Goal: Book appointment/travel/reservation

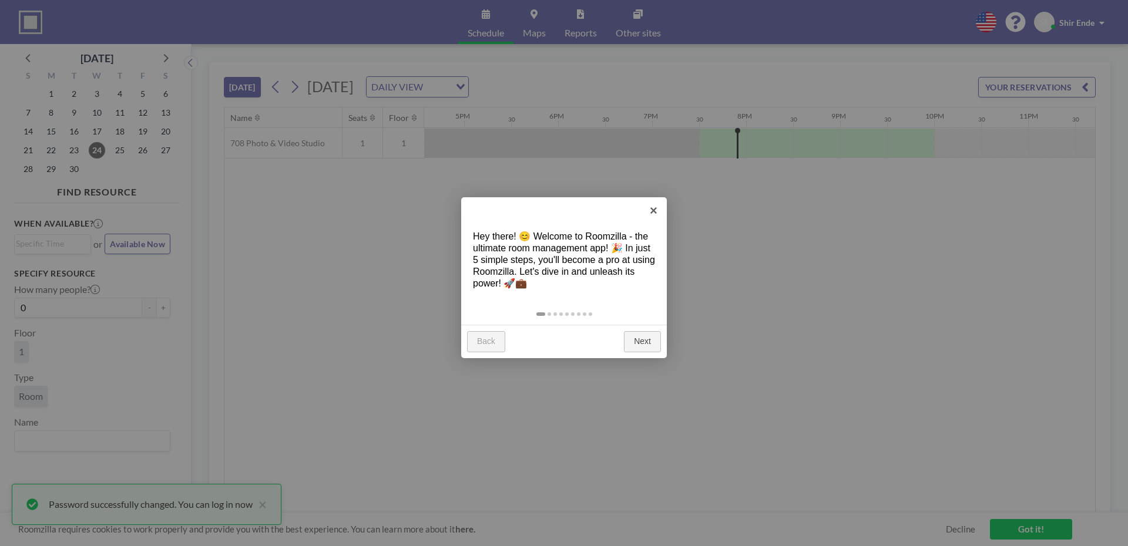
scroll to position [0, 1586]
click at [642, 341] on link "Next" at bounding box center [642, 341] width 37 height 21
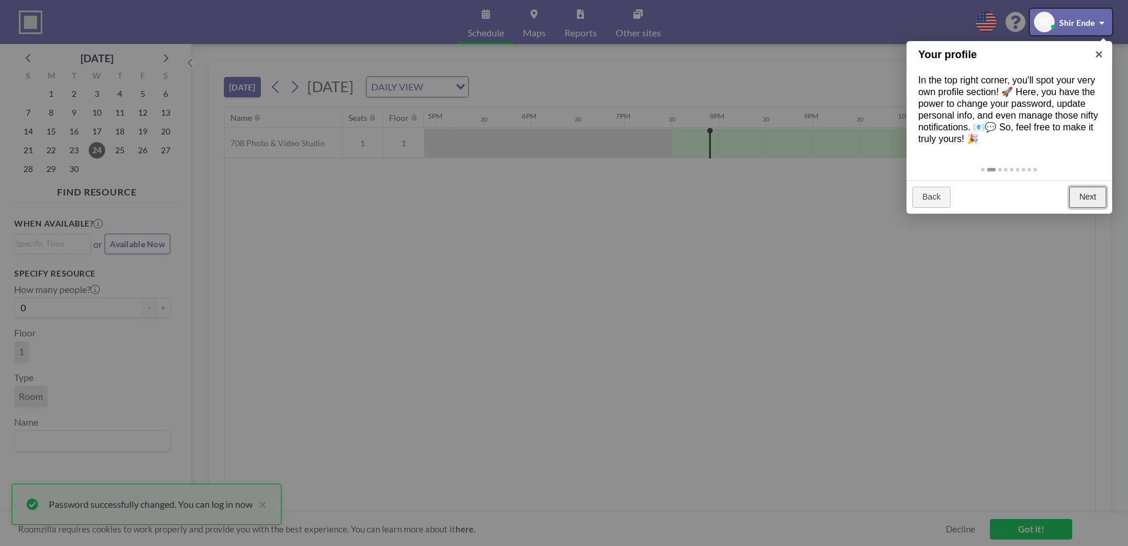
click at [1101, 194] on link "Next" at bounding box center [1087, 197] width 37 height 21
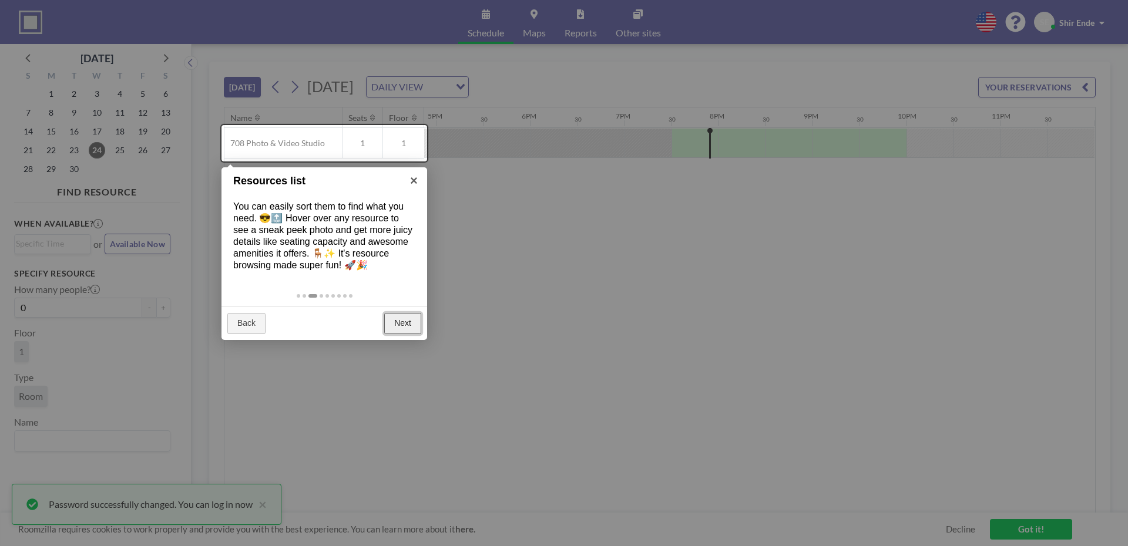
click at [413, 326] on link "Next" at bounding box center [402, 323] width 37 height 21
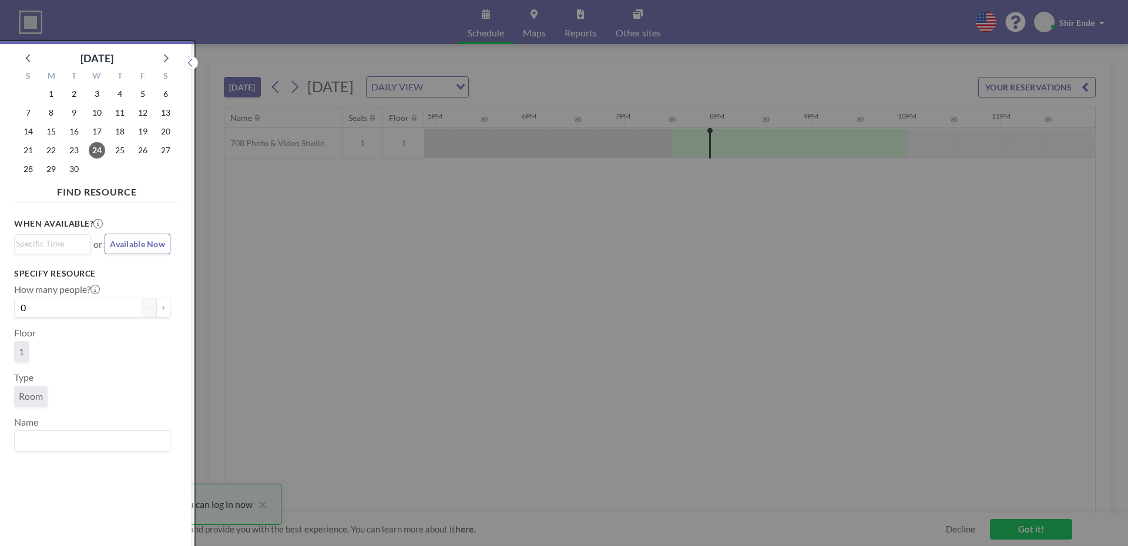
scroll to position [3, 0]
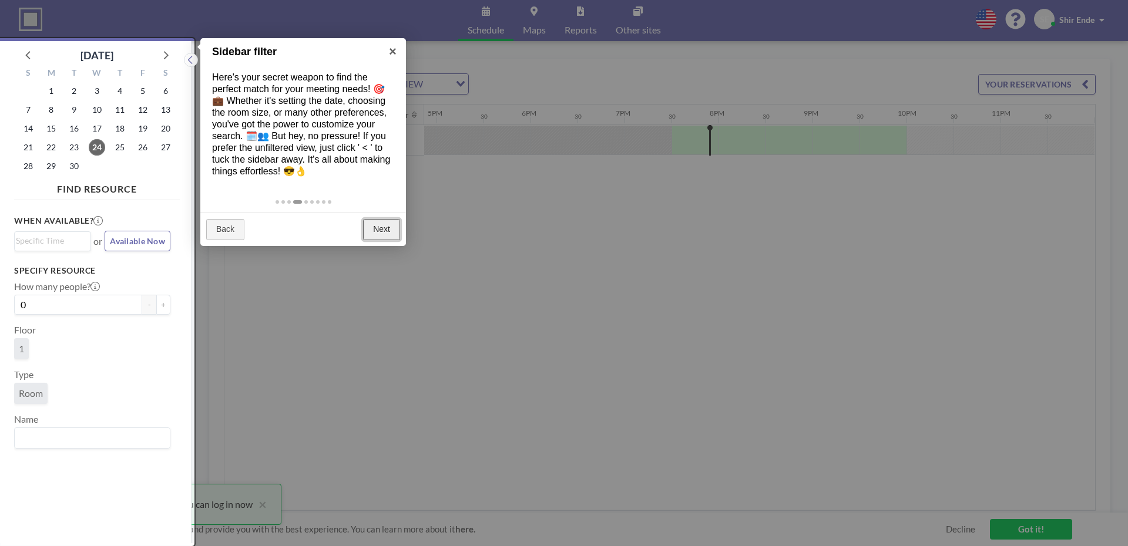
click at [384, 226] on link "Next" at bounding box center [381, 229] width 37 height 21
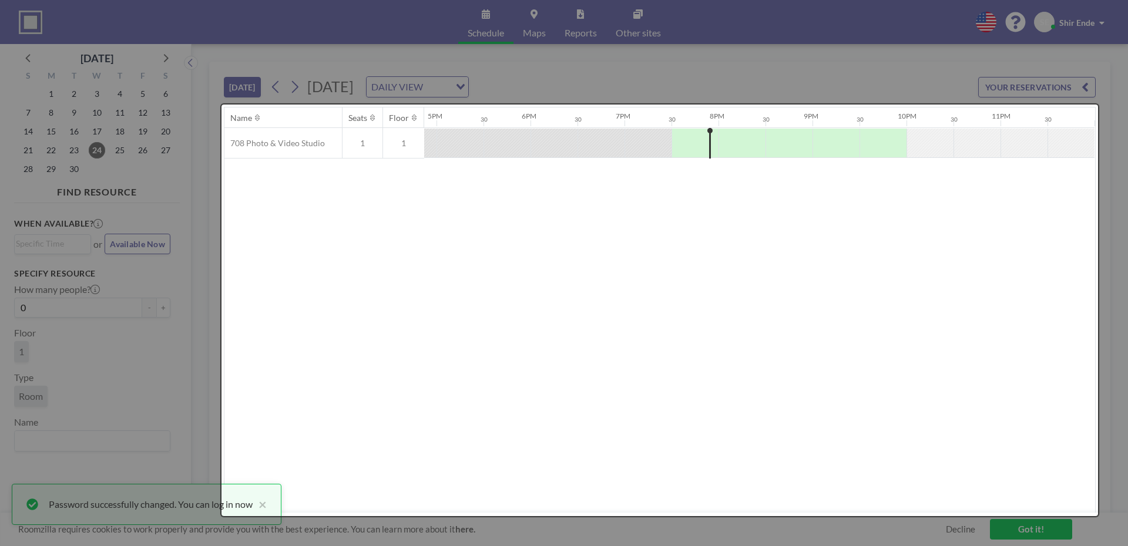
scroll to position [0, 0]
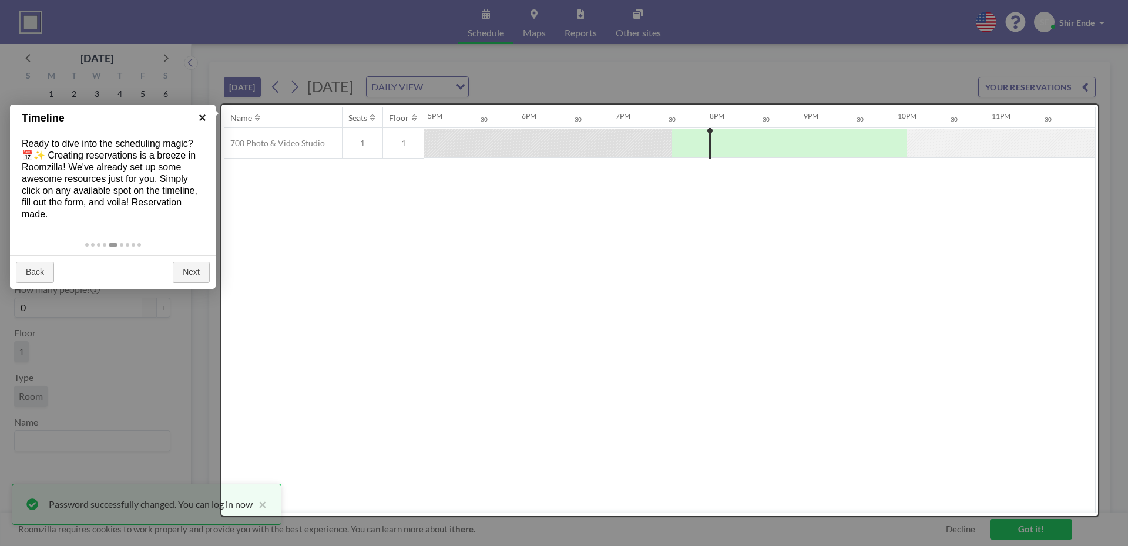
click at [201, 118] on link "×" at bounding box center [202, 118] width 26 height 26
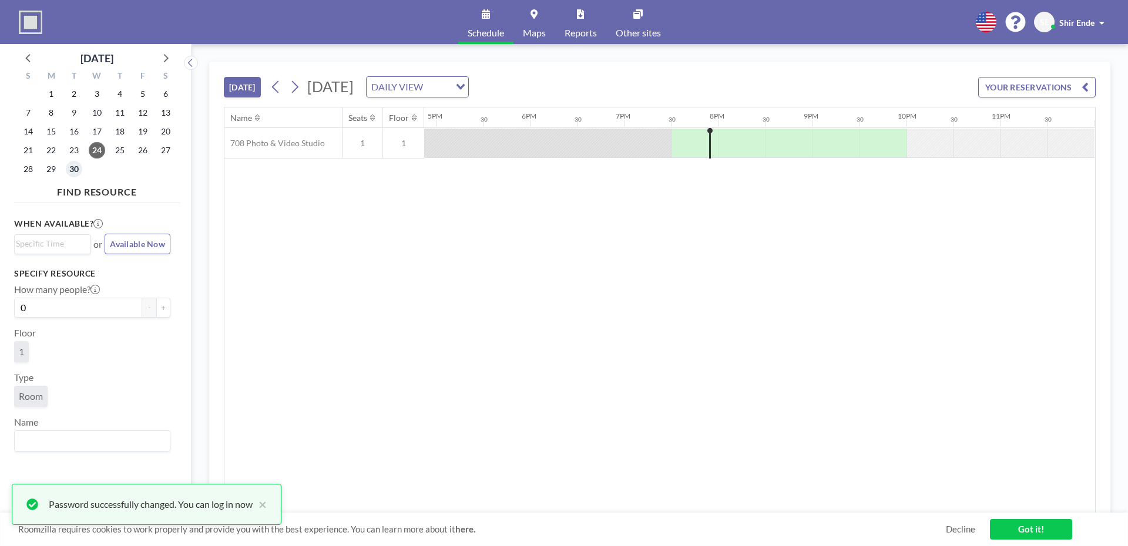
click at [71, 167] on span "30" at bounding box center [74, 169] width 16 height 16
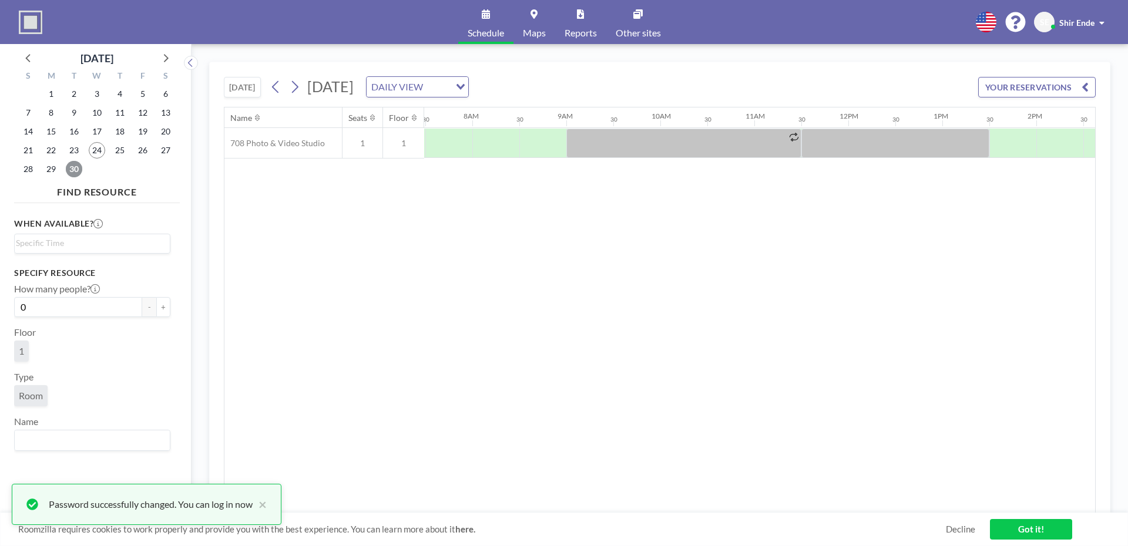
scroll to position [0, 705]
click at [606, 146] on div at bounding box center [682, 143] width 235 height 29
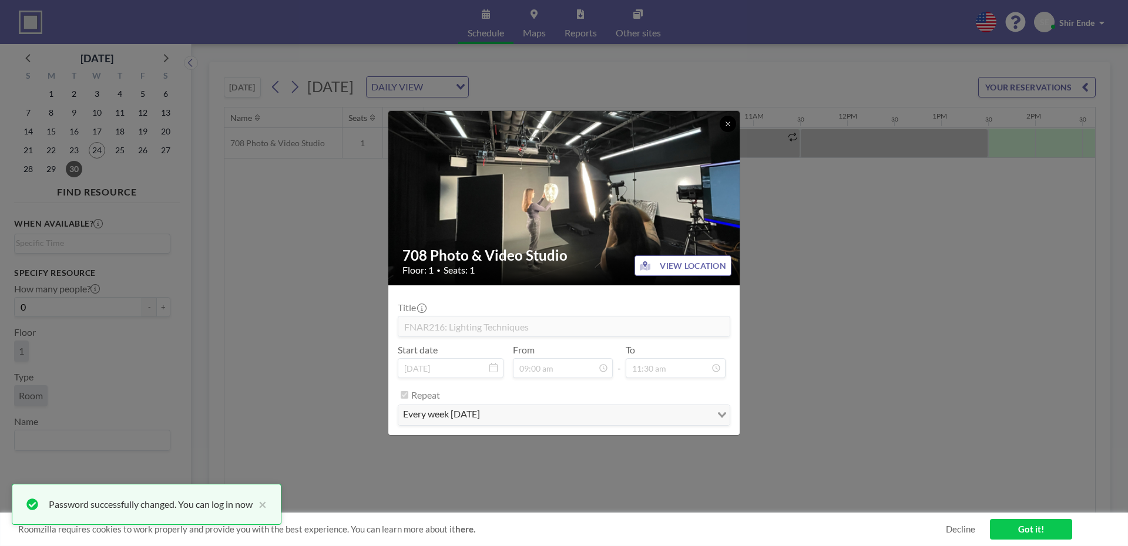
click at [725, 124] on icon at bounding box center [727, 123] width 7 height 7
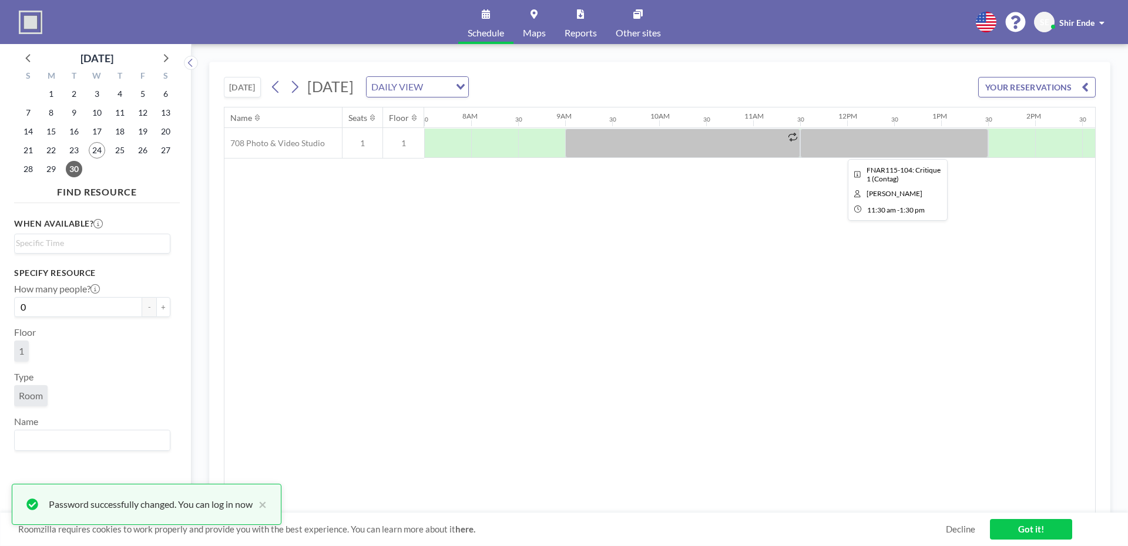
click at [932, 137] on div at bounding box center [894, 143] width 188 height 29
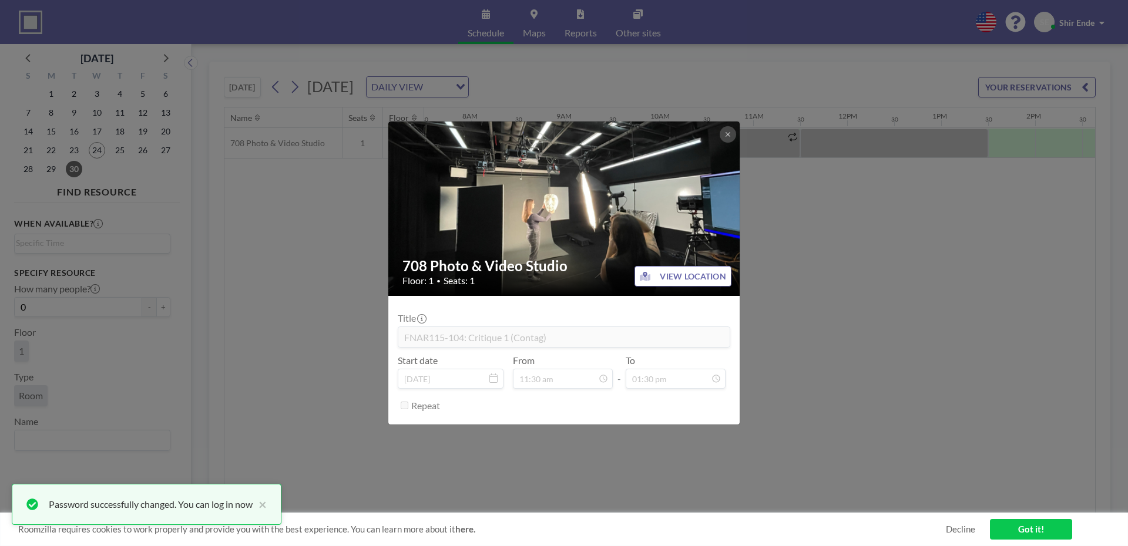
click at [539, 325] on div "Title FNAR115-104: Critique 1 (Contag)" at bounding box center [564, 330] width 333 height 35
click at [732, 134] on button at bounding box center [728, 134] width 16 height 16
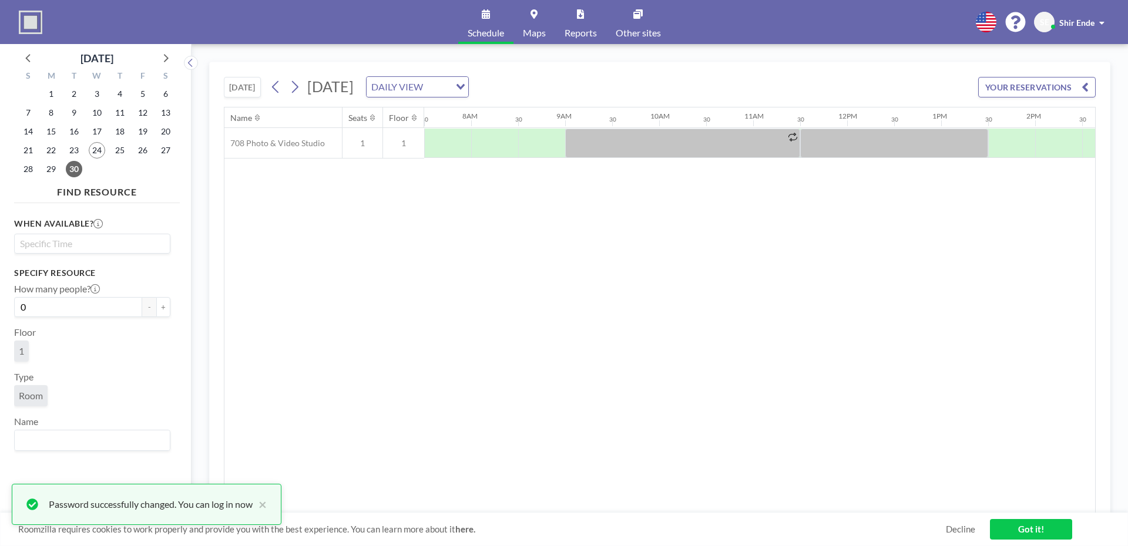
click at [105, 250] on div "Loading..." at bounding box center [92, 243] width 155 height 19
click at [108, 327] on li "1:30 pm" at bounding box center [92, 323] width 154 height 19
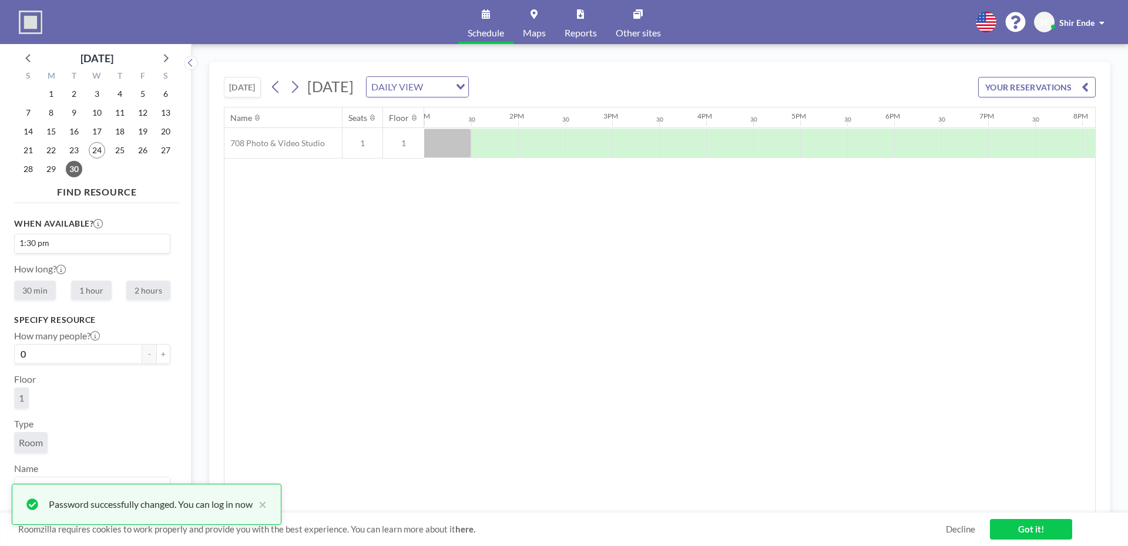
scroll to position [1, 0]
click at [140, 287] on label "2 hours" at bounding box center [148, 289] width 44 height 19
radio input "true"
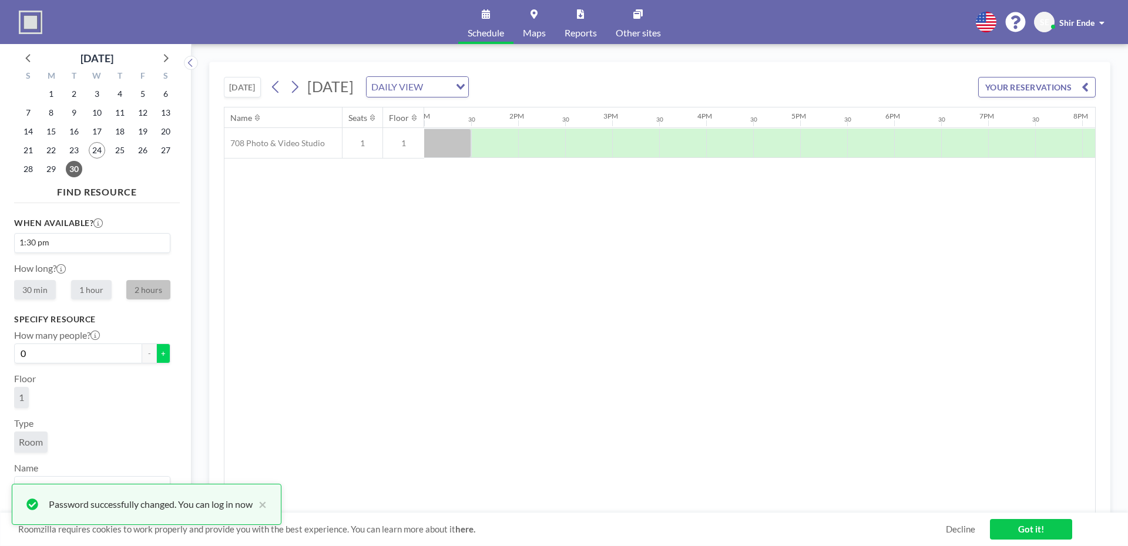
click at [160, 354] on button "+" at bounding box center [163, 354] width 14 height 20
click at [78, 360] on input "1" at bounding box center [78, 354] width 128 height 20
click at [27, 392] on span "1" at bounding box center [21, 397] width 15 height 21
click at [143, 351] on button "-" at bounding box center [149, 354] width 14 height 20
click at [156, 355] on button "+" at bounding box center [163, 354] width 14 height 20
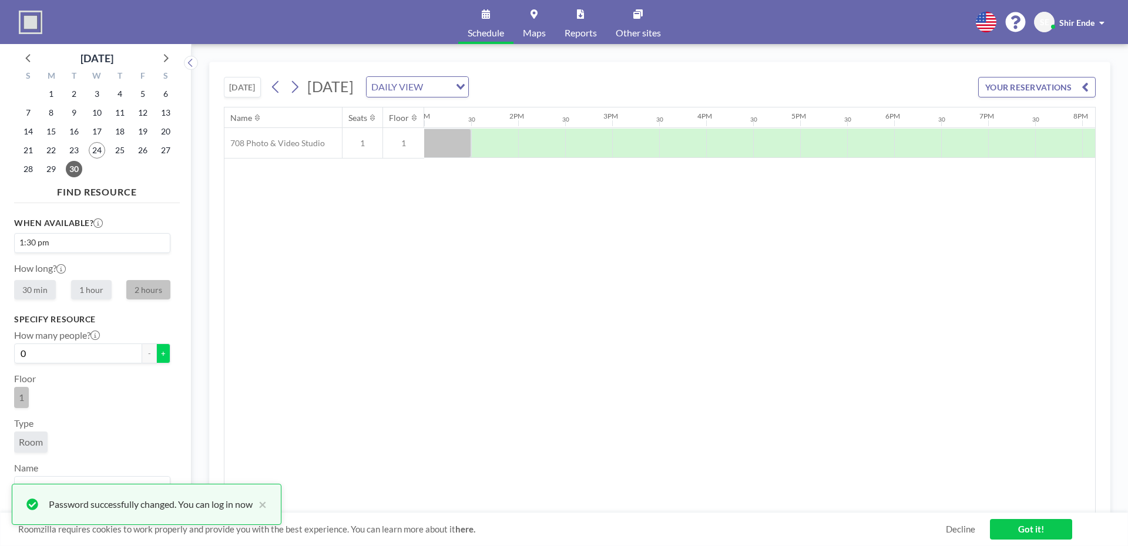
type input "1"
click at [170, 358] on div "When available? 1:30 pm Loading... How long? 30 min 1 hour 2 hours Specify reso…" at bounding box center [97, 355] width 166 height 294
click at [261, 505] on button "×" at bounding box center [260, 505] width 14 height 14
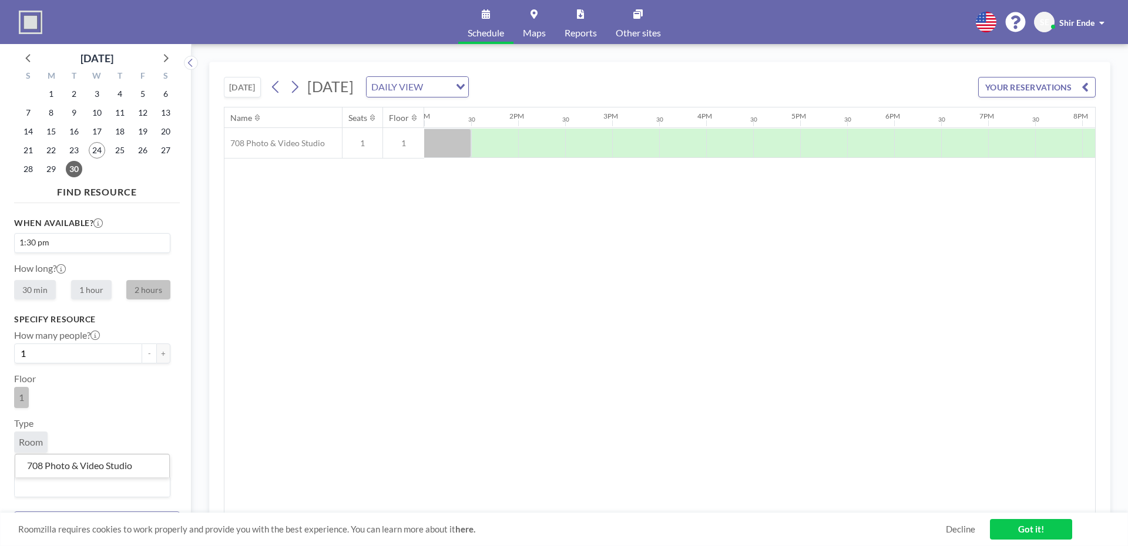
click at [94, 492] on input "Search for option" at bounding box center [89, 486] width 147 height 15
click at [103, 466] on li "708 Photo & Video Studio" at bounding box center [92, 466] width 154 height 17
click at [66, 354] on input "1" at bounding box center [78, 354] width 128 height 20
click at [157, 292] on label "2 hours" at bounding box center [148, 289] width 44 height 19
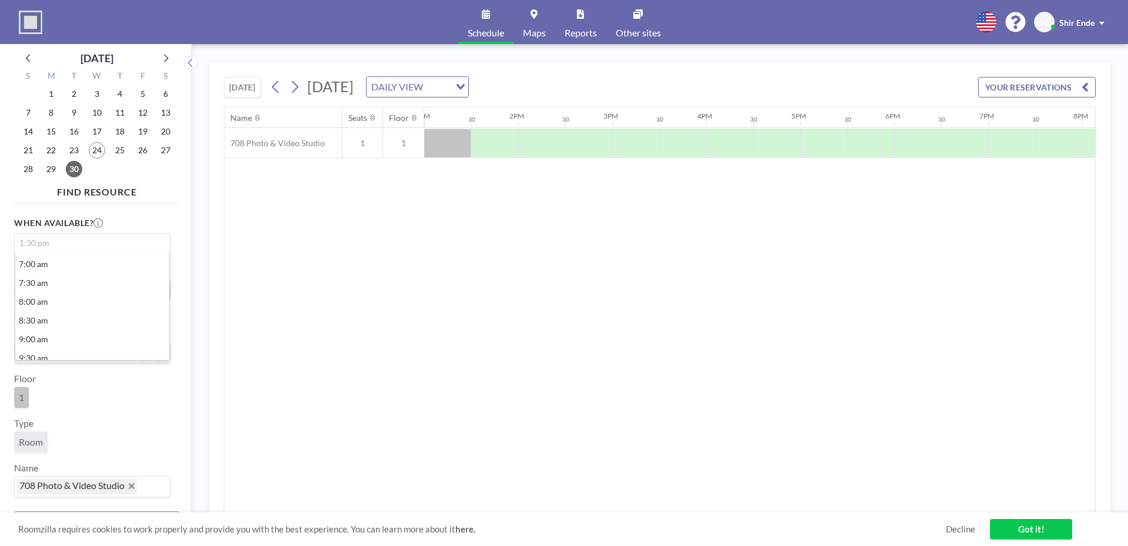
click at [123, 242] on input "Search for option" at bounding box center [89, 243] width 147 height 14
click at [160, 217] on div "When available? 1:30 pm Loading... 7:00 am 7:30 am 8:00 am 8:30 am 9:00 am 9:30…" at bounding box center [92, 258] width 156 height 83
click at [1022, 525] on link "Got it!" at bounding box center [1031, 529] width 82 height 21
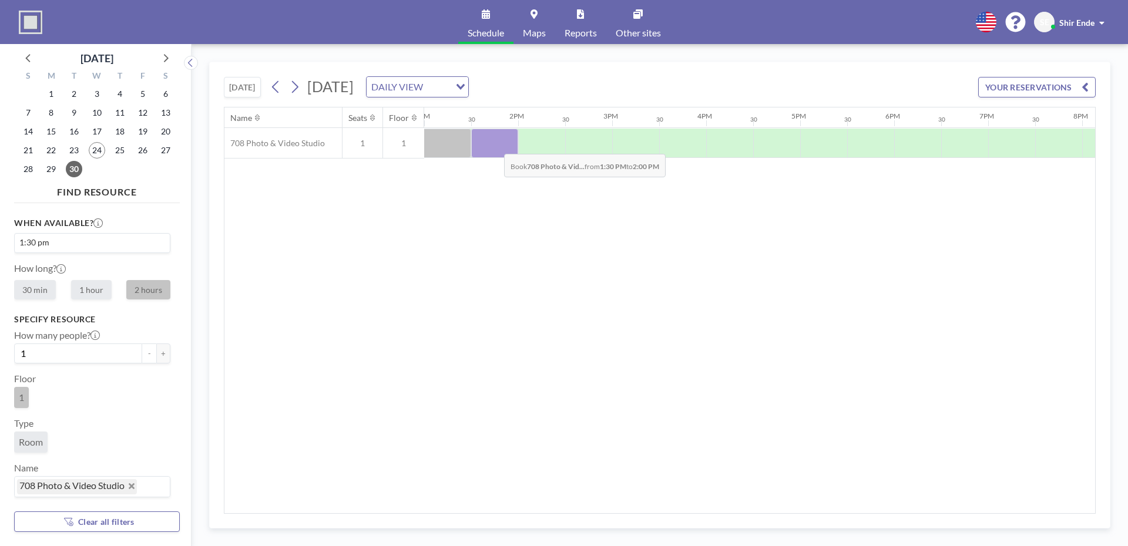
click at [495, 145] on div at bounding box center [494, 143] width 47 height 29
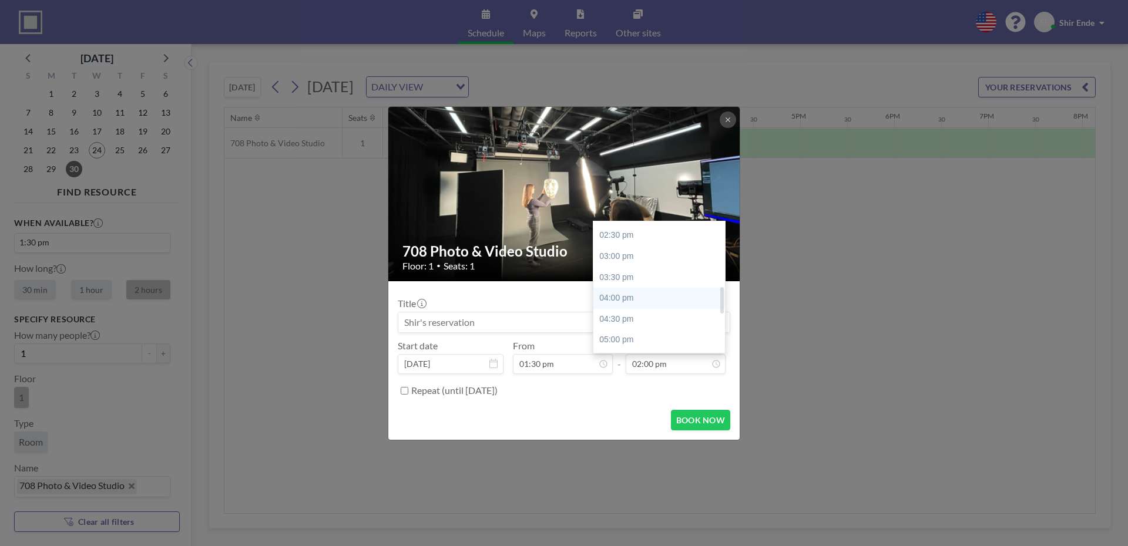
scroll to position [350, 0]
click at [634, 324] on div "05:30 pm" at bounding box center [662, 321] width 138 height 21
type input "05:30 pm"
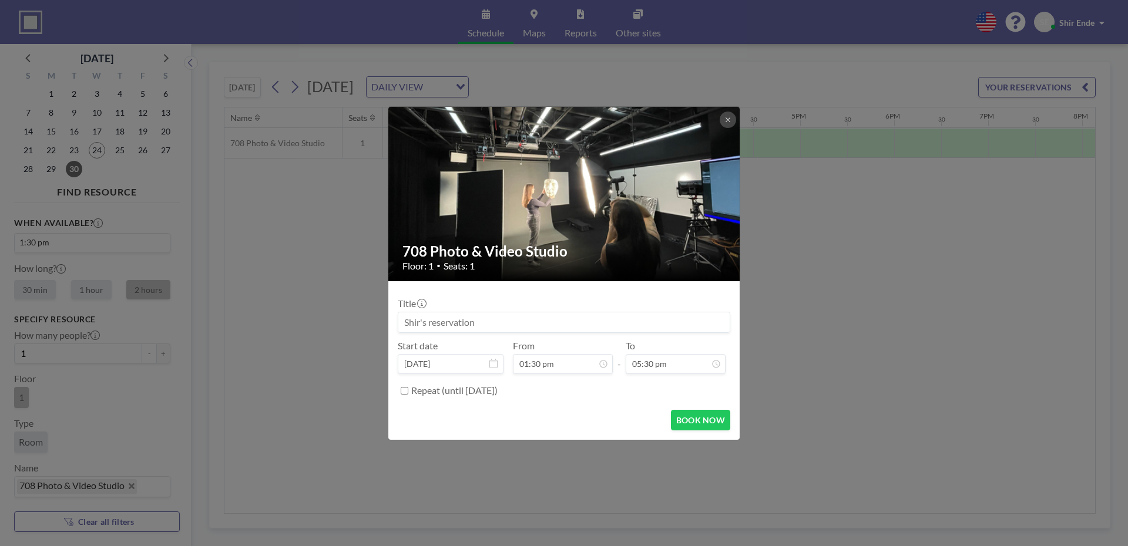
click at [586, 404] on form "Title Start date [DATE] From 01:30 pm - To 05:30 pm Repeat (until [DATE]) BOOK …" at bounding box center [563, 360] width 351 height 159
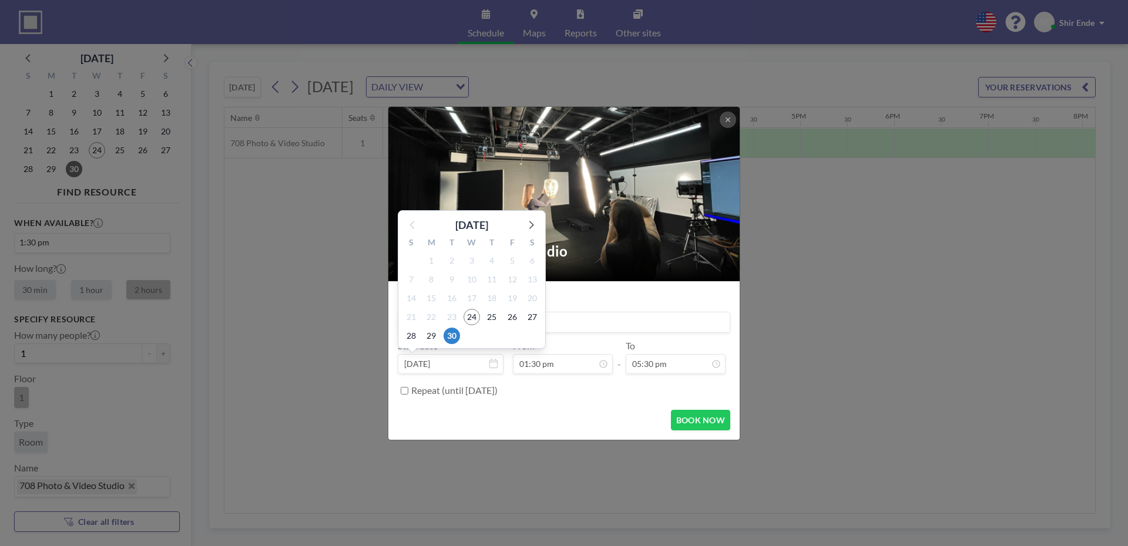
scroll to position [272, 0]
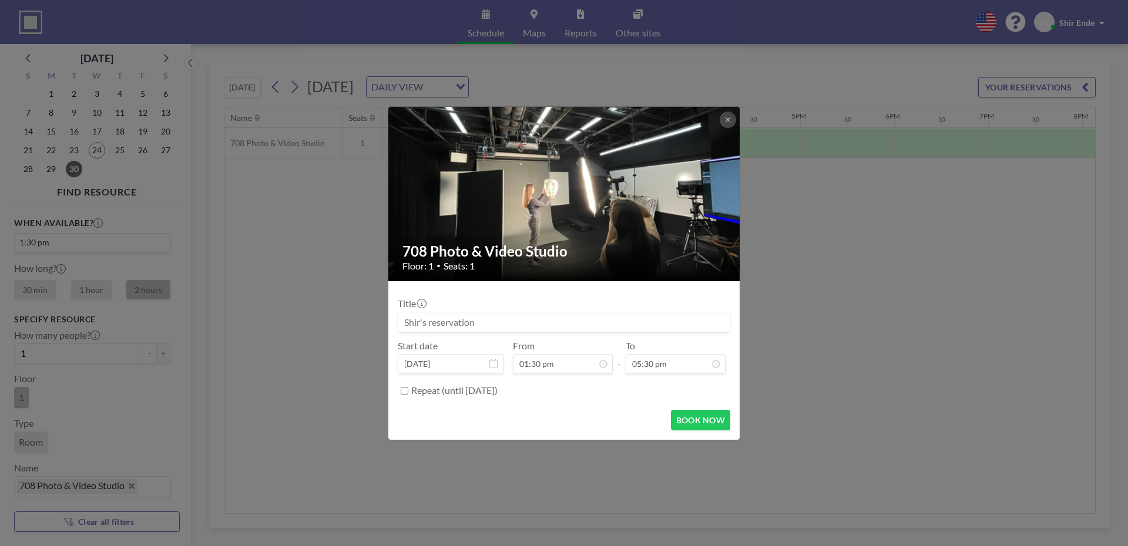
click at [569, 328] on input at bounding box center [563, 323] width 331 height 20
type input "Critique 105 and 106 (Shir)"
click at [698, 417] on button "BOOK NOW" at bounding box center [700, 420] width 59 height 21
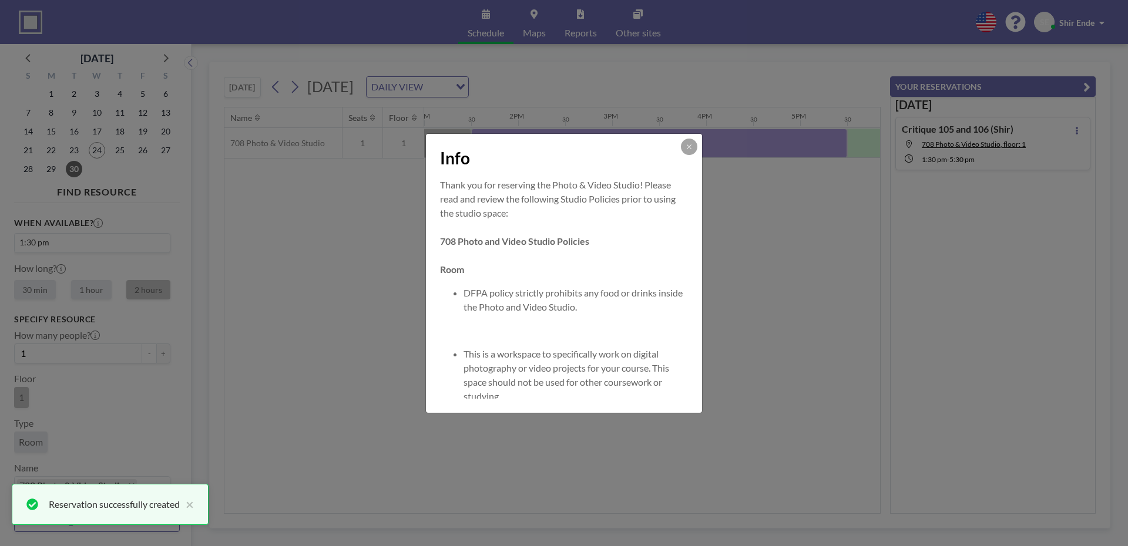
scroll to position [0, 0]
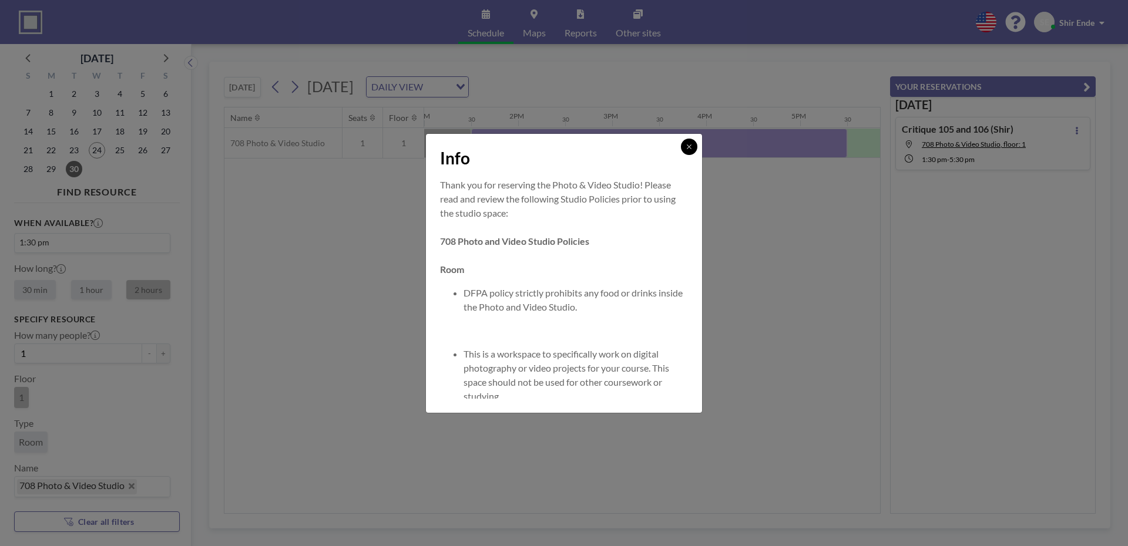
click at [693, 145] on button at bounding box center [689, 147] width 16 height 16
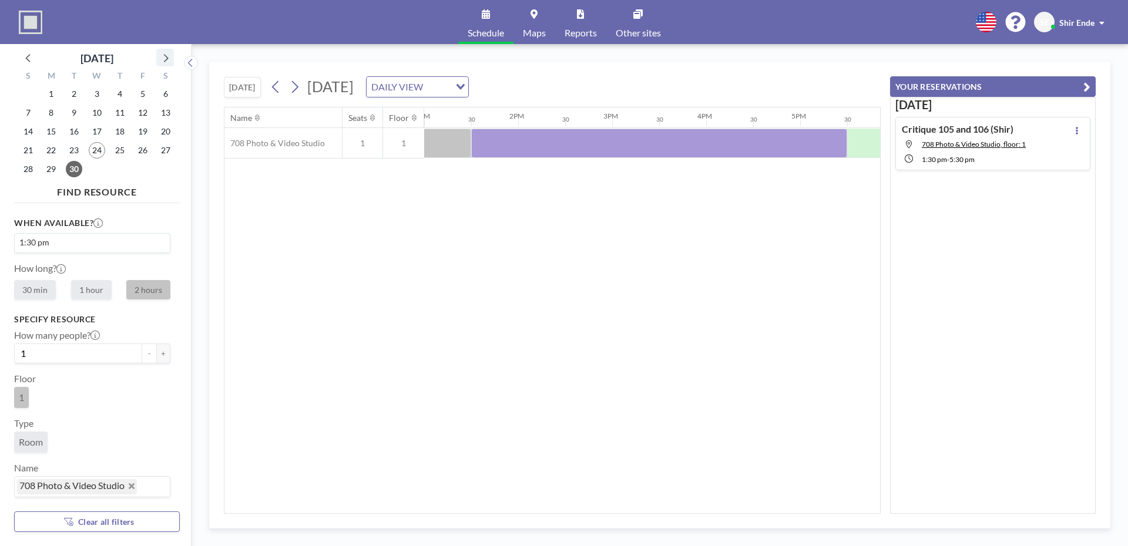
click at [163, 57] on icon at bounding box center [164, 57] width 15 height 15
click at [118, 97] on span "2" at bounding box center [120, 94] width 16 height 16
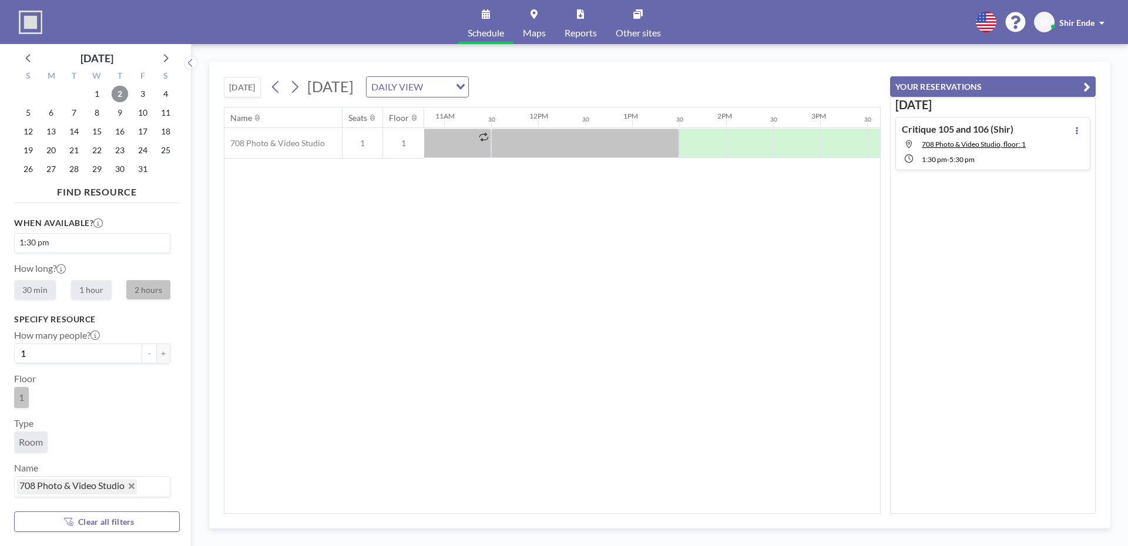
scroll to position [0, 1029]
click at [684, 143] on div at bounding box center [687, 143] width 47 height 29
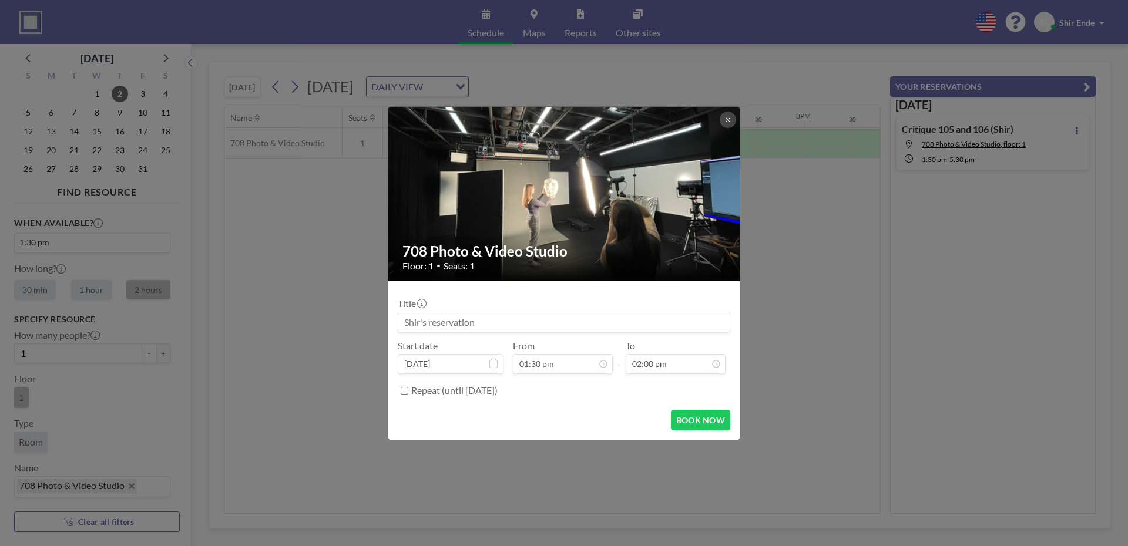
click at [684, 143] on img at bounding box center [564, 194] width 352 height 198
click at [463, 325] on input at bounding box center [563, 323] width 331 height 20
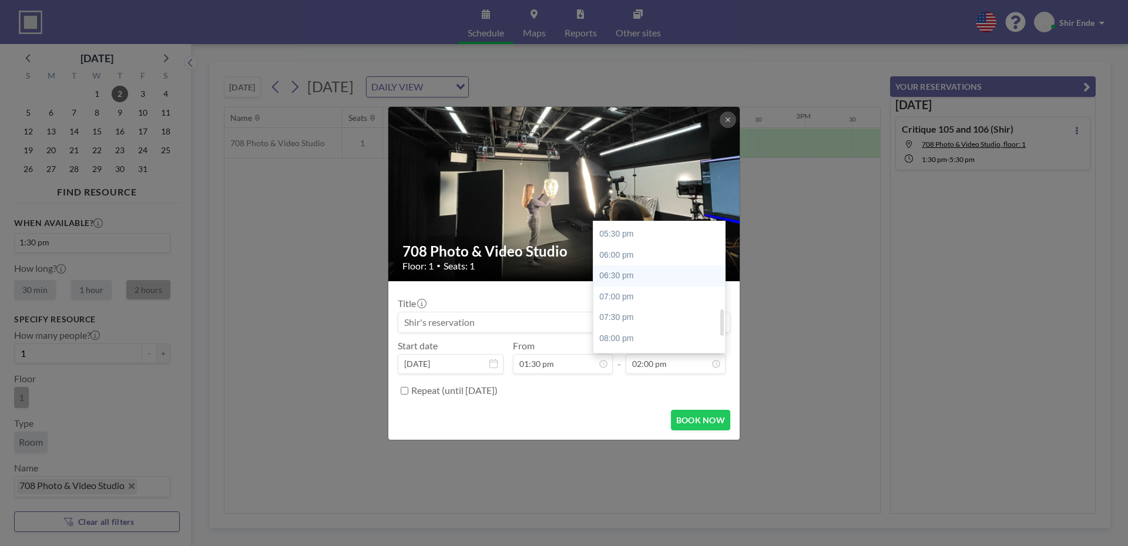
scroll to position [424, 0]
click at [645, 253] on div "05:30 pm" at bounding box center [662, 246] width 138 height 21
type input "05:30 pm"
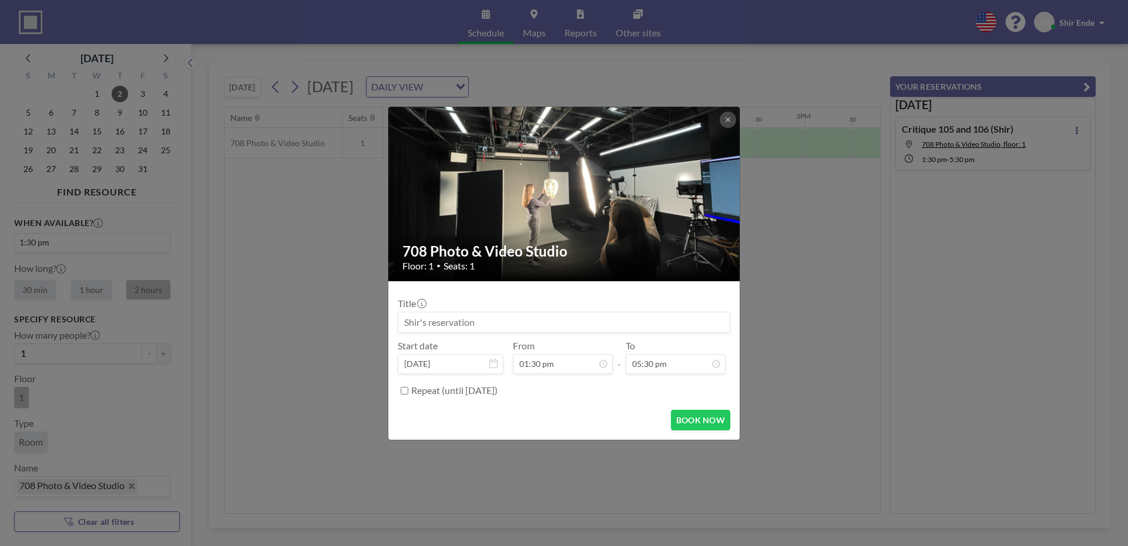
click at [459, 318] on input at bounding box center [563, 323] width 331 height 20
type input "Critique 105 and 106 (Shir)"
click at [706, 420] on button "BOOK NOW" at bounding box center [700, 420] width 59 height 21
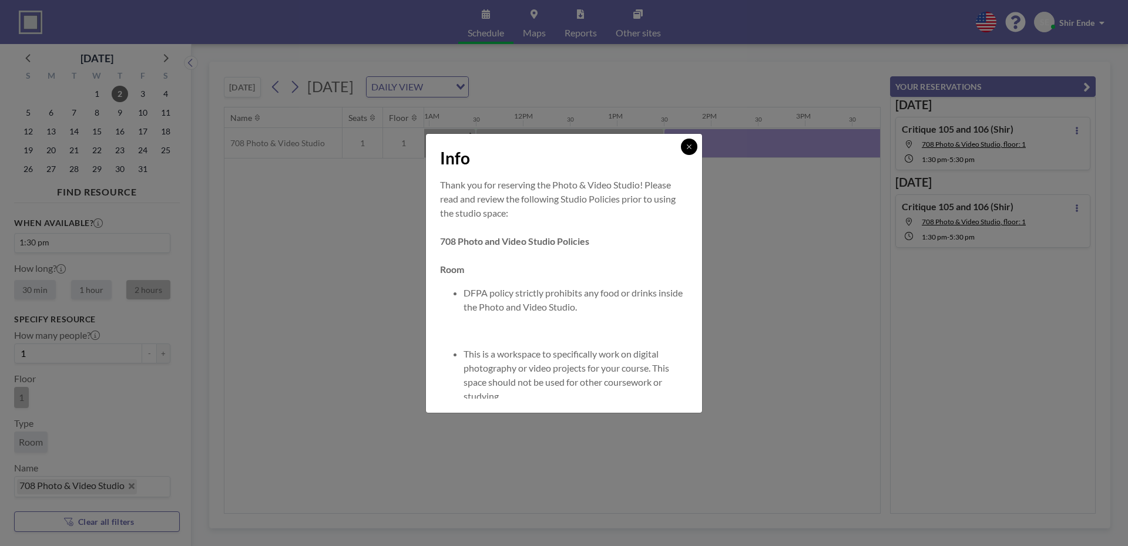
click at [695, 146] on button at bounding box center [689, 147] width 16 height 16
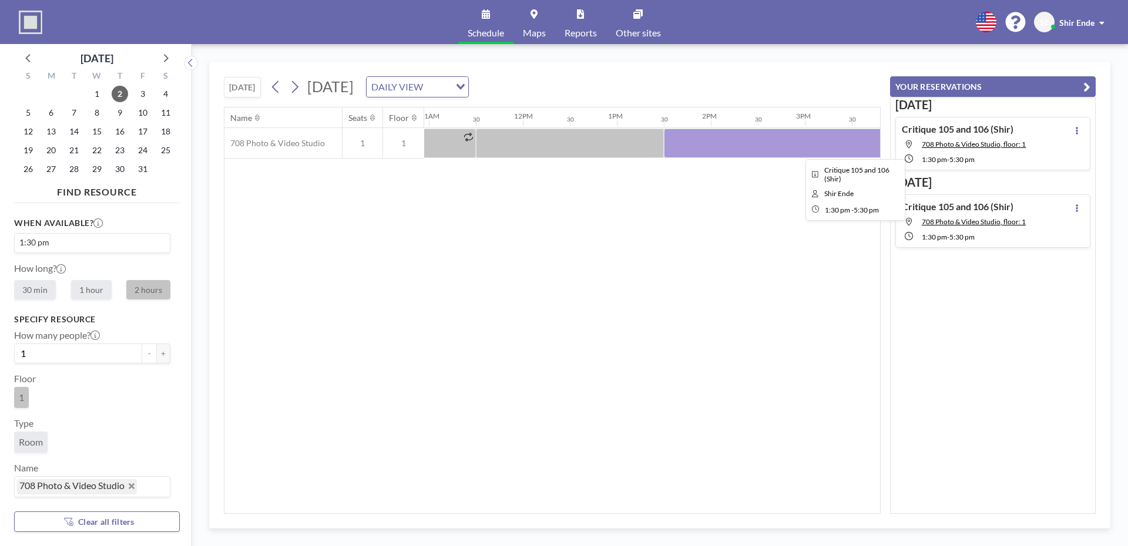
click at [766, 136] on div at bounding box center [852, 143] width 376 height 29
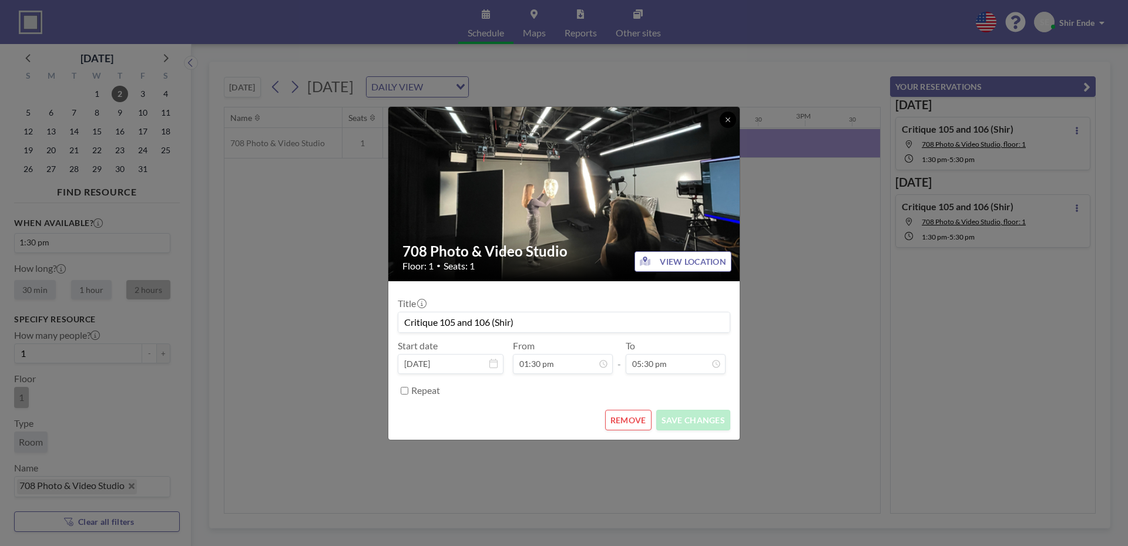
click at [723, 117] on button at bounding box center [728, 120] width 16 height 16
